Goal: Find specific page/section

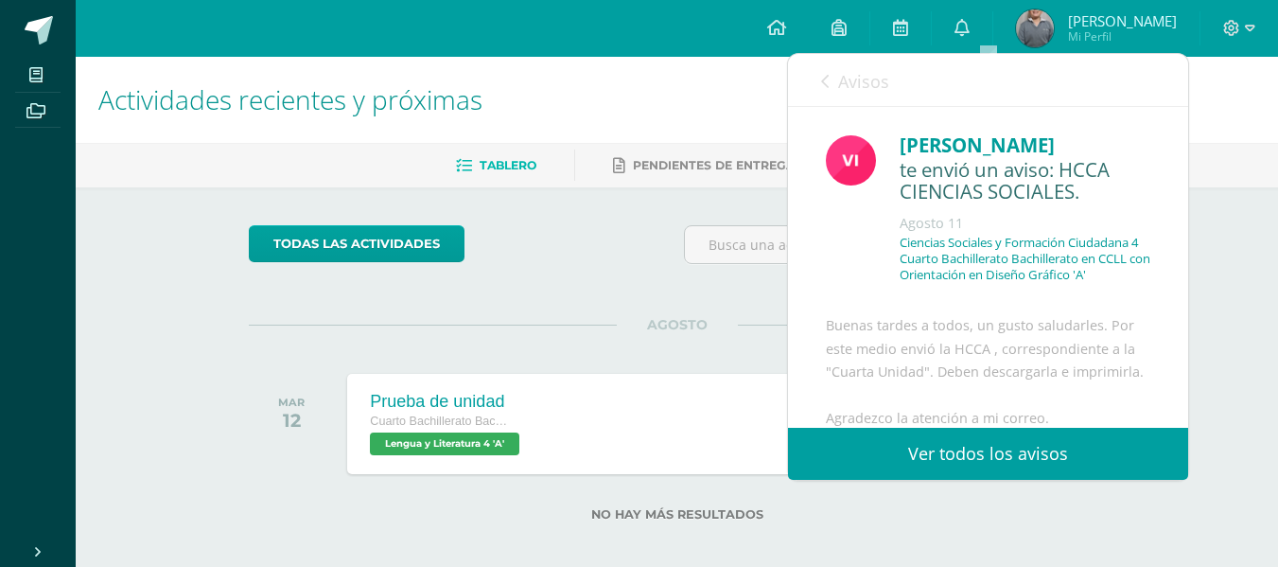
scroll to position [284, 0]
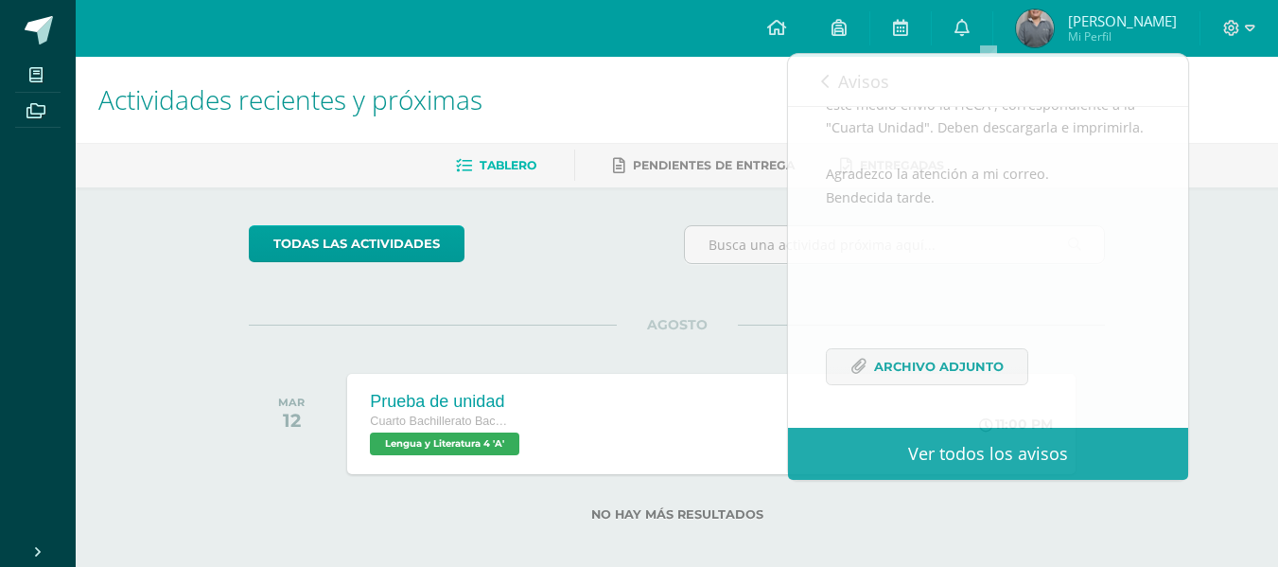
click at [1110, 35] on span "Mi Perfil" at bounding box center [1122, 36] width 109 height 16
